Goal: Task Accomplishment & Management: Use online tool/utility

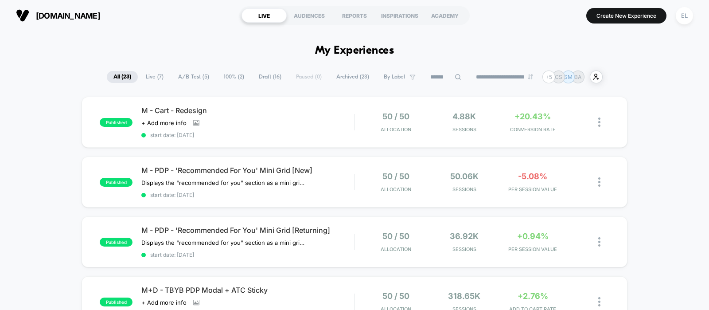
click at [227, 77] on span "100% ( 2 )" at bounding box center [234, 77] width 34 height 12
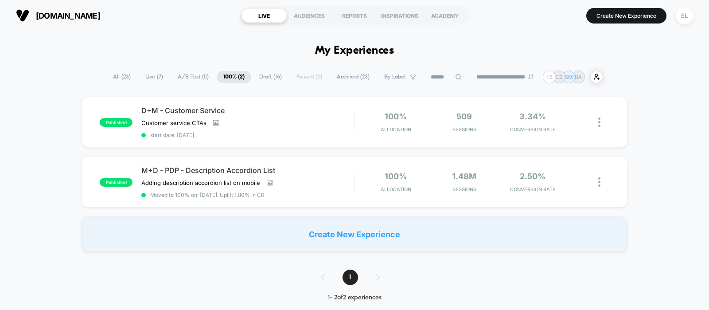
click at [176, 76] on span "A/B Test ( 5 )" at bounding box center [193, 77] width 44 height 12
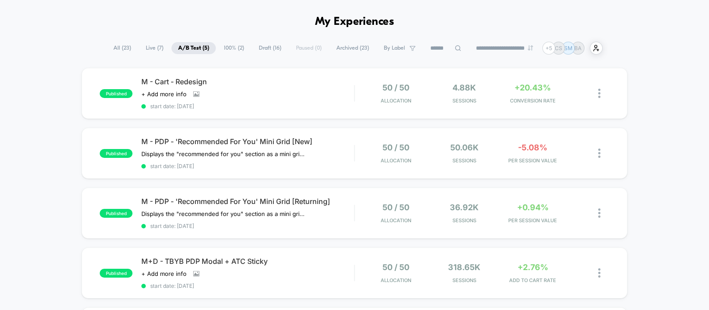
scroll to position [28, 0]
click at [285, 95] on div "Click to view images Click to edit experience details + Add more info" at bounding box center [215, 94] width 149 height 7
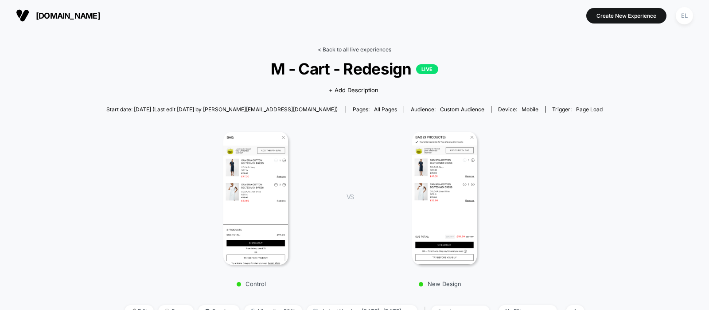
click at [368, 51] on link "< Back to all live experiences" at bounding box center [355, 49] width 74 height 7
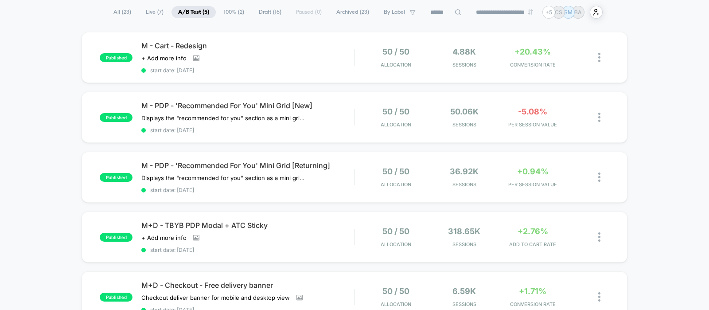
scroll to position [66, 0]
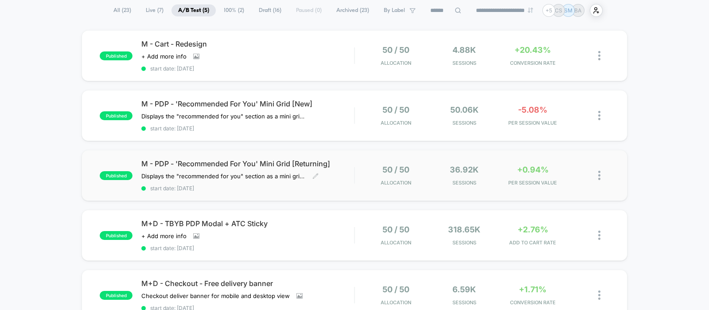
click at [320, 181] on div "M - PDP - 'Recommended For You' Mini Grid [Returning] Displays the "recommended…" at bounding box center [247, 175] width 213 height 32
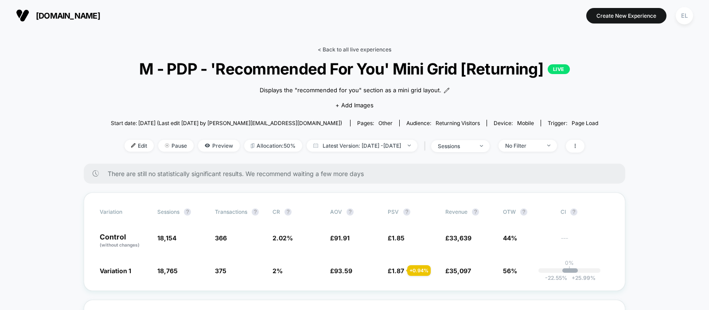
click at [366, 51] on link "< Back to all live experiences" at bounding box center [355, 49] width 74 height 7
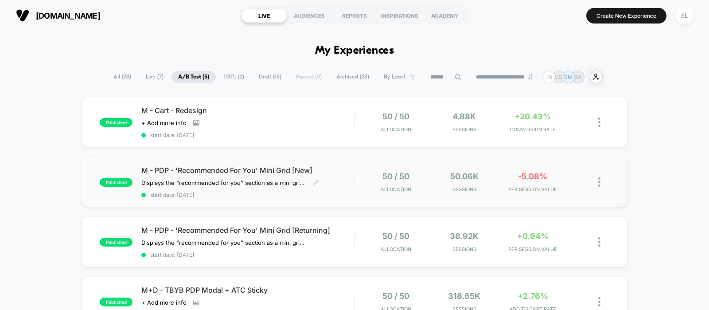
click at [347, 172] on span "M - PDP - 'Recommended For You' Mini Grid [New]" at bounding box center [247, 170] width 213 height 9
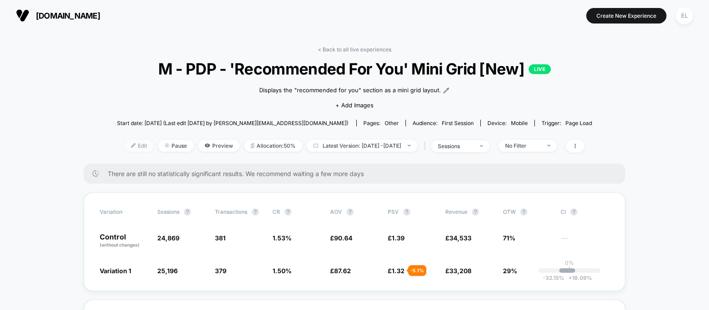
click at [125, 145] on span "Edit" at bounding box center [139, 146] width 29 height 12
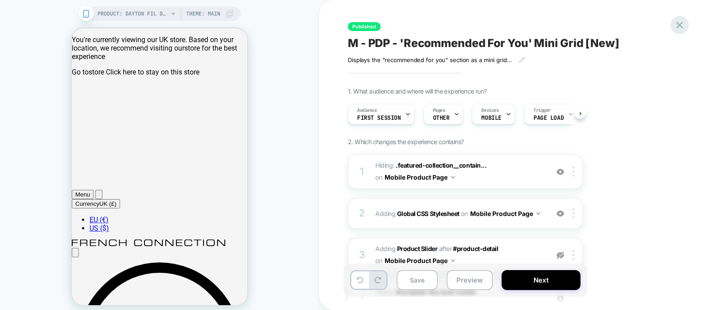
click at [676, 27] on icon at bounding box center [679, 25] width 7 height 7
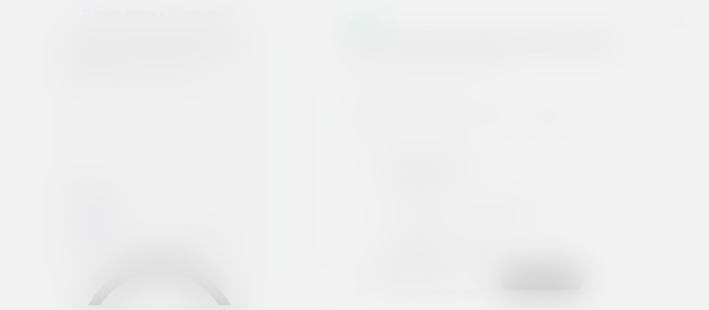
click at [676, 27] on div at bounding box center [354, 155] width 709 height 310
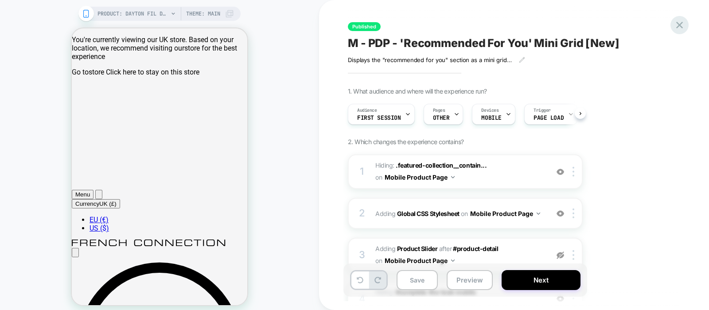
click at [676, 27] on icon at bounding box center [679, 25] width 7 height 7
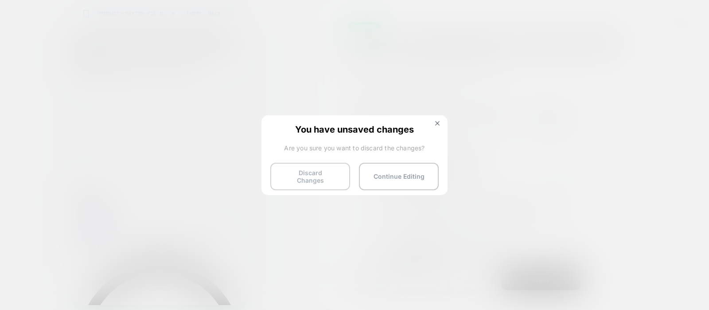
click at [317, 164] on button "Discard Changes" at bounding box center [310, 176] width 80 height 27
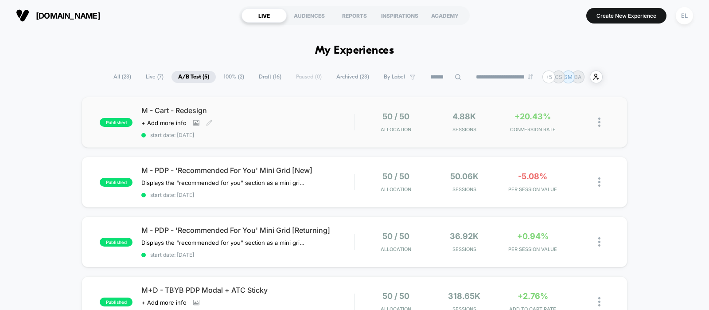
click at [301, 118] on div "M - Cart - Redesign Click to view images Click to edit experience details + Add…" at bounding box center [247, 122] width 213 height 32
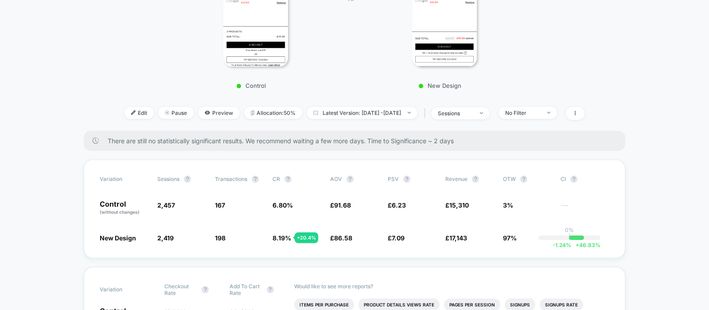
scroll to position [221, 0]
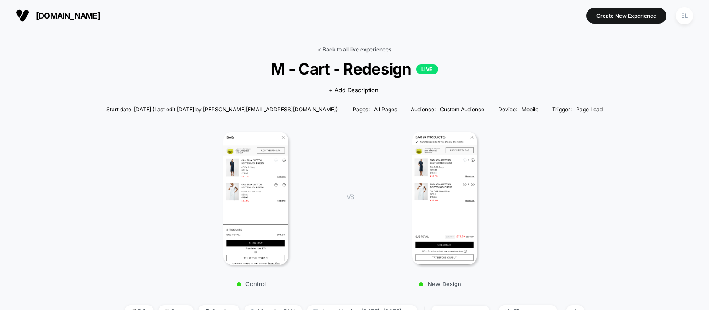
click at [359, 51] on link "< Back to all live experiences" at bounding box center [355, 49] width 74 height 7
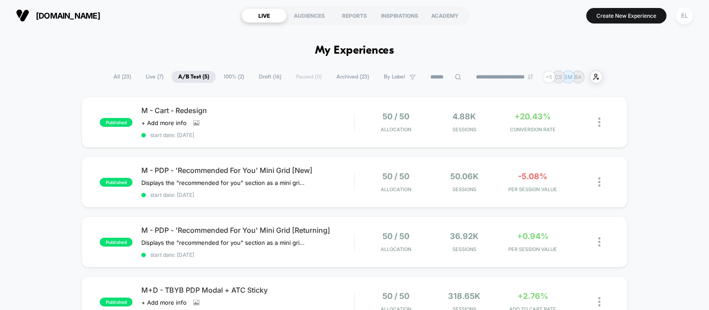
click at [268, 80] on span "Draft ( 16 )" at bounding box center [270, 77] width 36 height 12
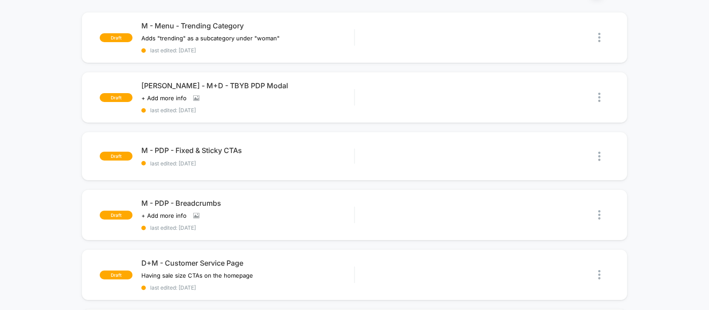
scroll to position [86, 0]
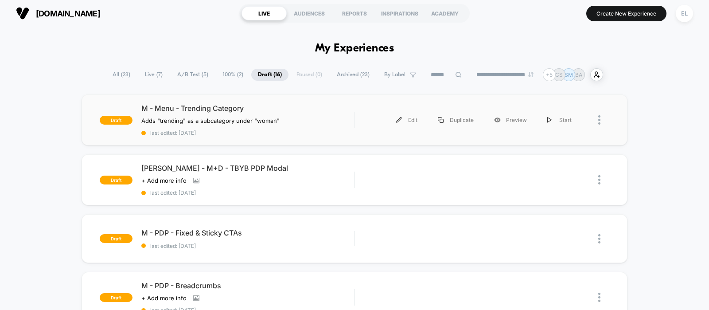
scroll to position [1, 0]
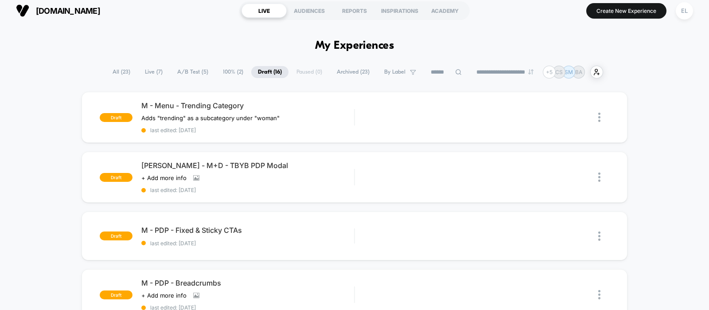
scroll to position [0, 0]
